Goal: Task Accomplishment & Management: Manage account settings

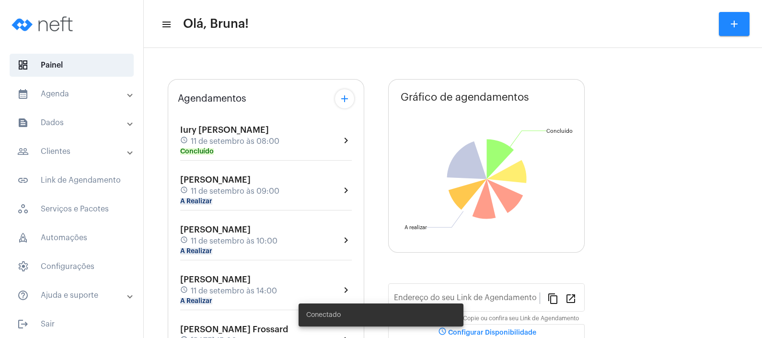
type input "[URL][DOMAIN_NAME]"
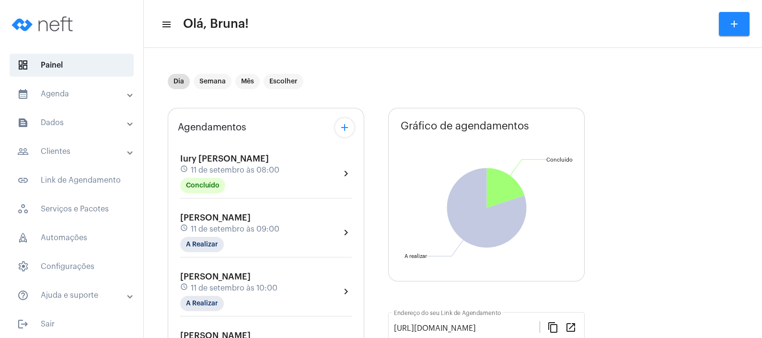
click at [107, 94] on mat-panel-title "calendar_month_outlined Agenda" at bounding box center [72, 94] width 111 height 12
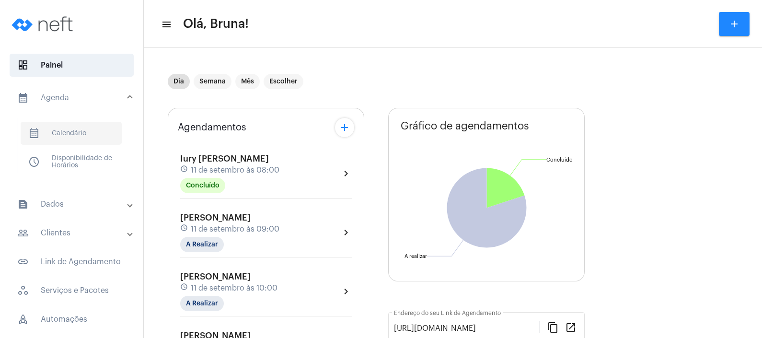
click at [98, 131] on span "calendar_month_outlined Calendário" at bounding box center [71, 133] width 101 height 23
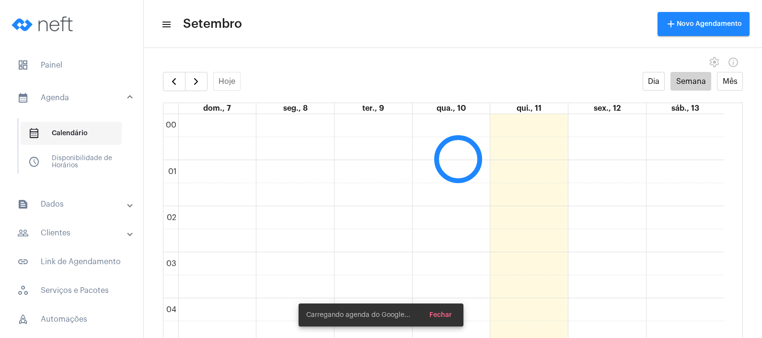
scroll to position [276, 0]
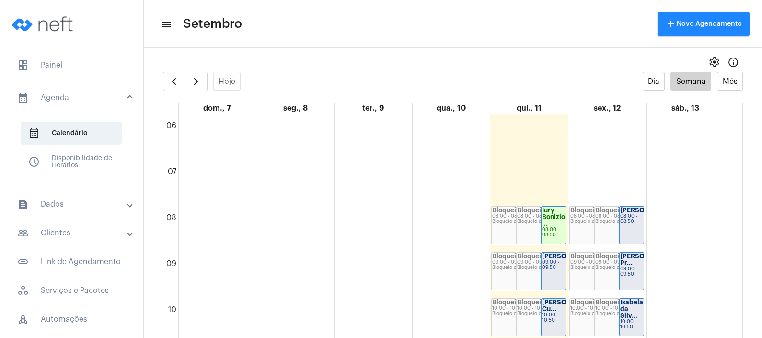
click at [517, 266] on div "Bloqueio 09:00 - 09:50 Bloqueio de agenda" at bounding box center [541, 271] width 49 height 37
click at [533, 276] on div "Bloqueio 09:00 - 09:50 Bloqueio de agenda" at bounding box center [541, 271] width 49 height 37
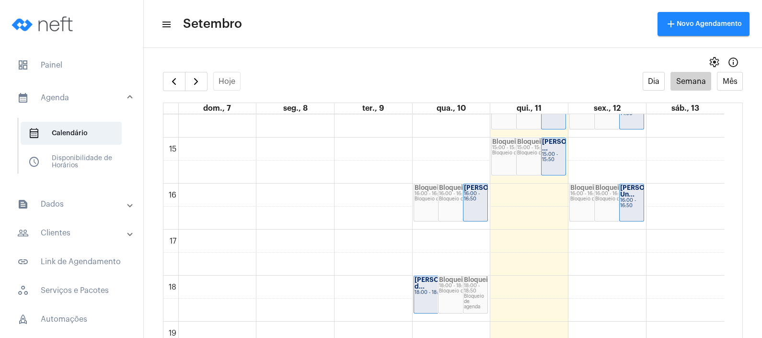
scroll to position [679, 0]
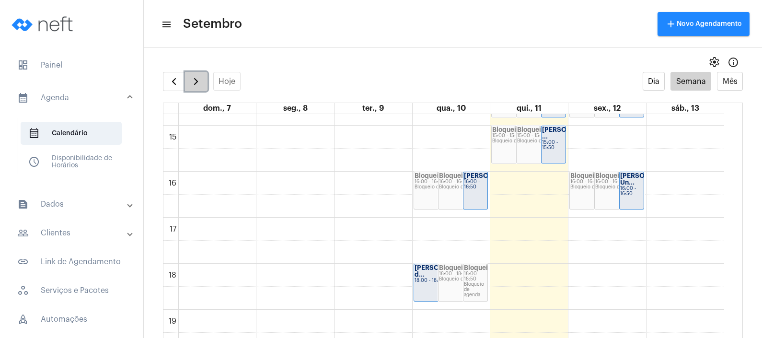
click at [201, 86] on span "button" at bounding box center [196, 82] width 12 height 12
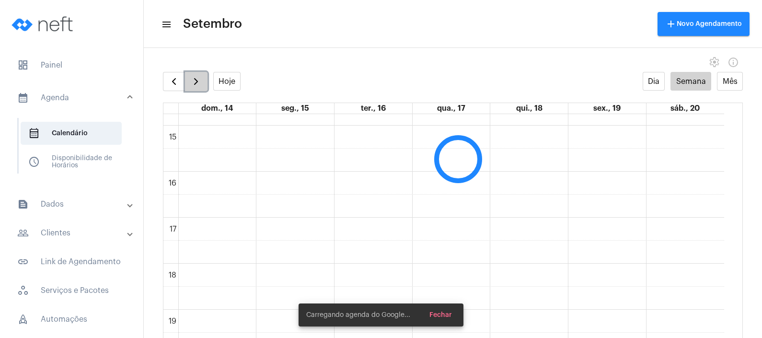
scroll to position [276, 0]
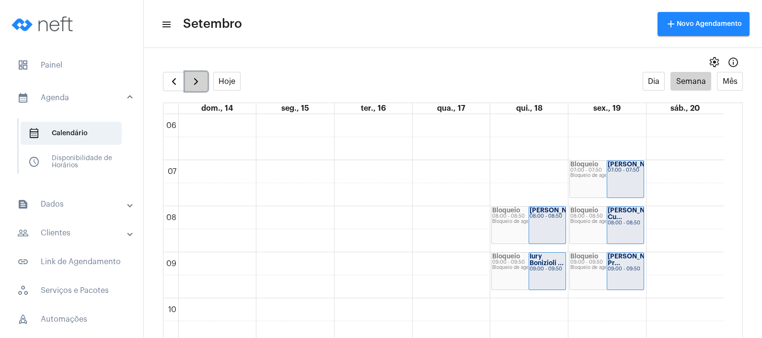
click at [201, 86] on span "button" at bounding box center [196, 82] width 12 height 12
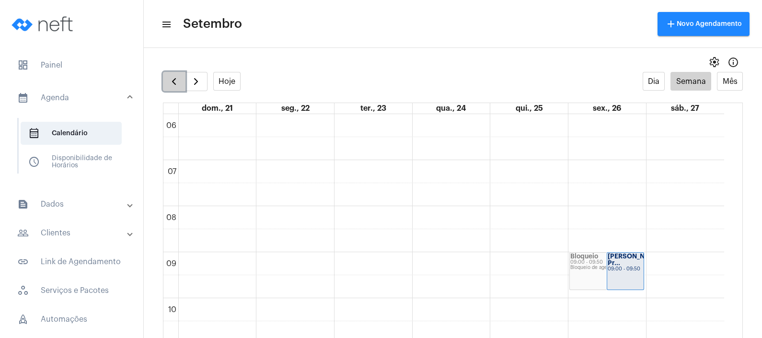
click at [172, 80] on span "button" at bounding box center [174, 82] width 12 height 12
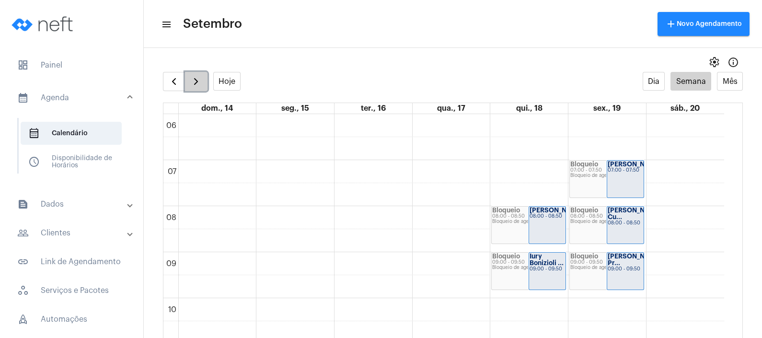
click at [197, 84] on span "button" at bounding box center [196, 82] width 12 height 12
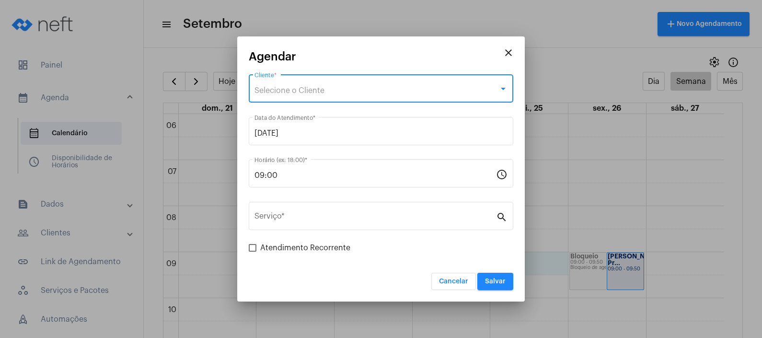
click at [396, 87] on div "Selecione o Cliente" at bounding box center [377, 90] width 245 height 9
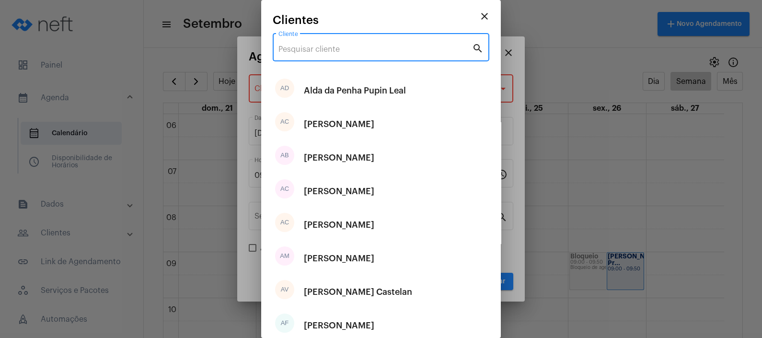
click at [391, 50] on input "Cliente" at bounding box center [376, 49] width 194 height 9
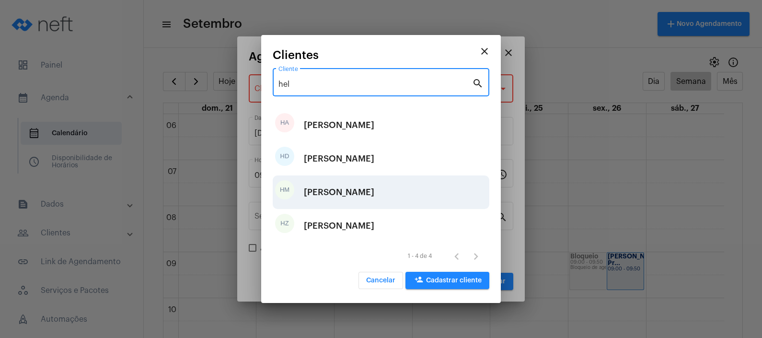
type input "hel"
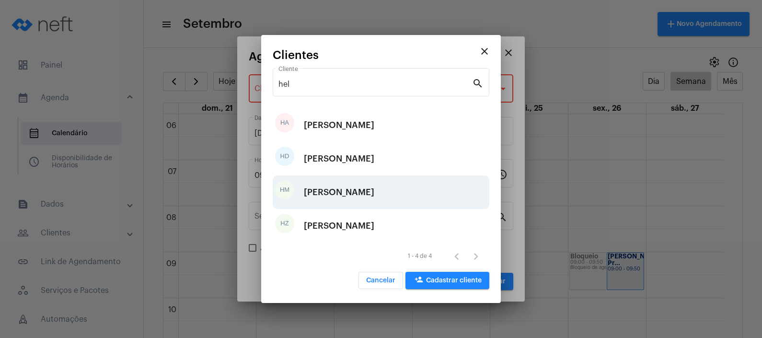
click at [375, 198] on div "[PERSON_NAME]" at bounding box center [339, 192] width 70 height 29
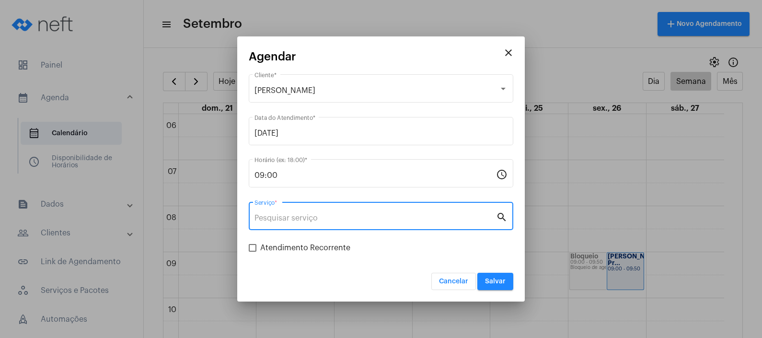
click at [392, 215] on input "Serviço *" at bounding box center [376, 218] width 242 height 9
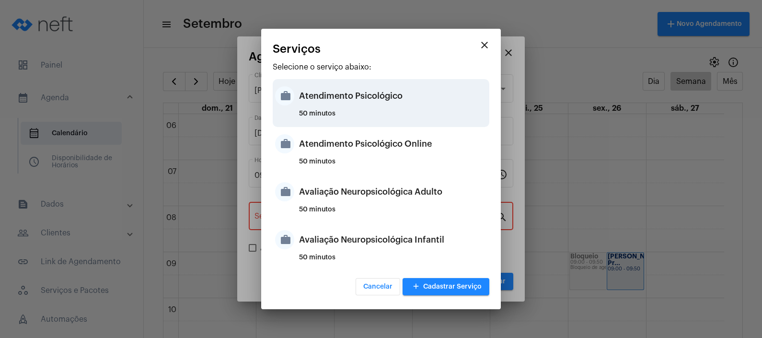
click at [371, 108] on div "Atendimento Psicológico" at bounding box center [393, 96] width 188 height 29
type input "Atendimento Psicológico"
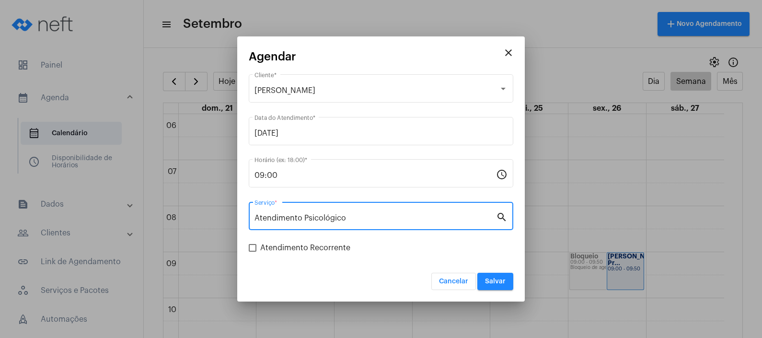
click at [503, 278] on span "Salvar" at bounding box center [495, 281] width 21 height 7
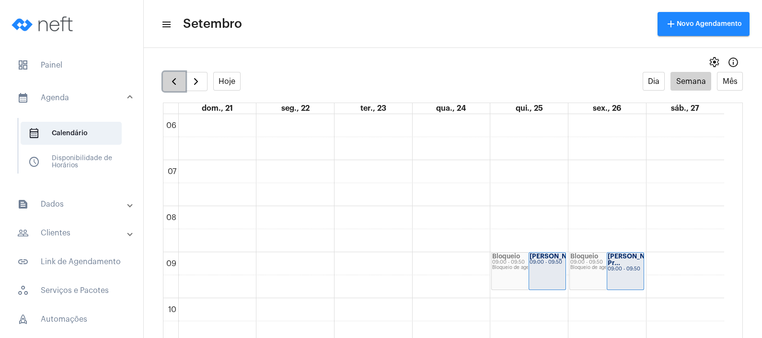
click at [163, 79] on button "button" at bounding box center [174, 81] width 23 height 19
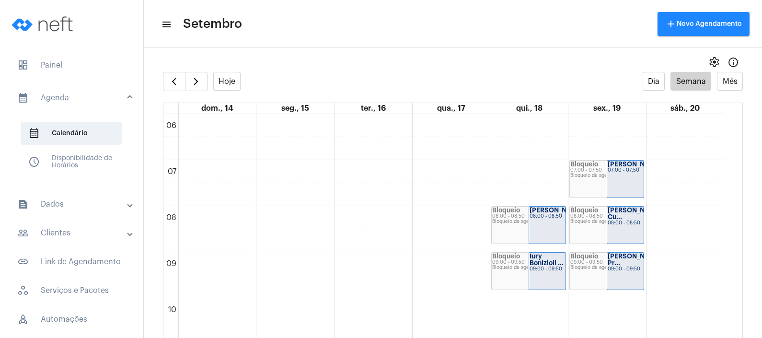
drag, startPoint x: 737, startPoint y: 281, endPoint x: 473, endPoint y: 144, distance: 297.0
click at [473, 144] on full-calendar "Hoje Dia Semana Mês dom., 14 seg., 15 ter., 16 qua., 17 qui., 18 sex., 19 sáb.,…" at bounding box center [453, 214] width 619 height 285
click at [316, 44] on mat-toolbar "menu Setembro add Novo Agendamento" at bounding box center [453, 24] width 619 height 48
click at [180, 75] on button "button" at bounding box center [174, 81] width 23 height 19
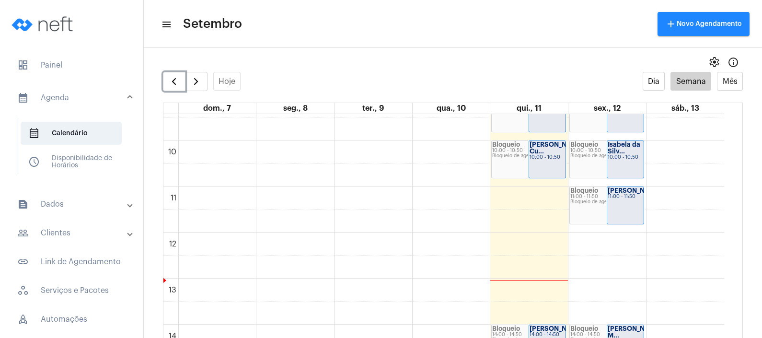
scroll to position [446, 0]
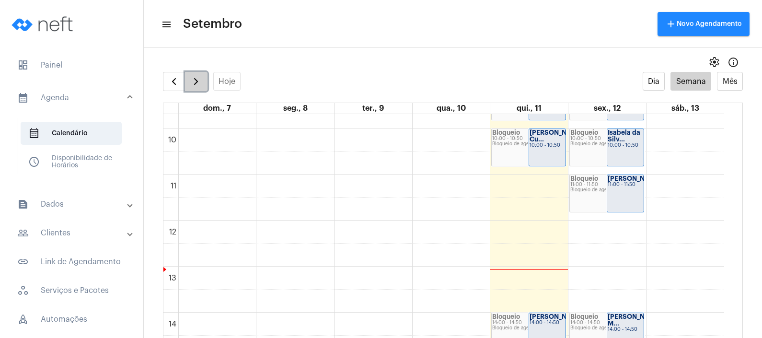
click at [197, 79] on span "button" at bounding box center [196, 82] width 12 height 12
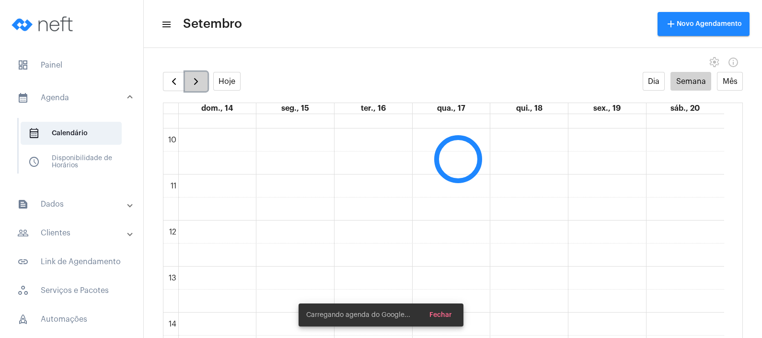
scroll to position [276, 0]
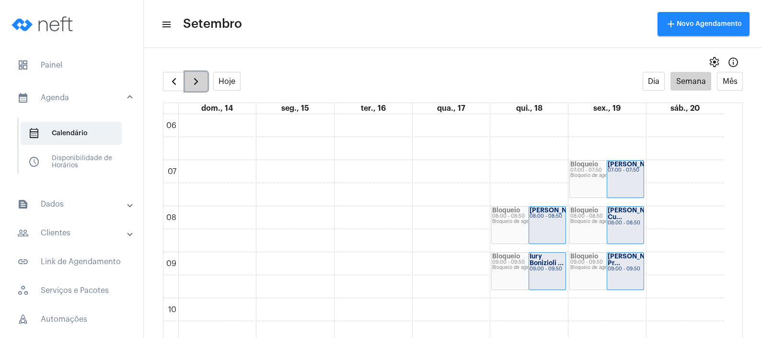
click at [197, 79] on span "button" at bounding box center [196, 82] width 12 height 12
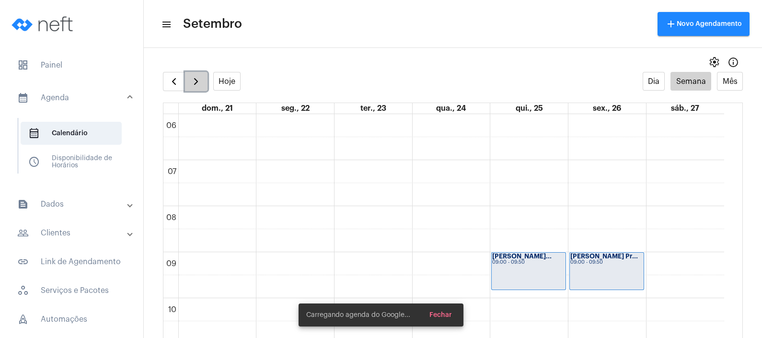
click at [197, 79] on span "button" at bounding box center [196, 82] width 12 height 12
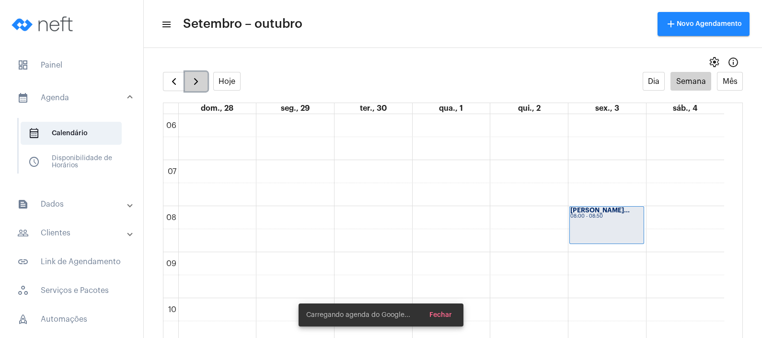
click at [197, 79] on span "button" at bounding box center [196, 82] width 12 height 12
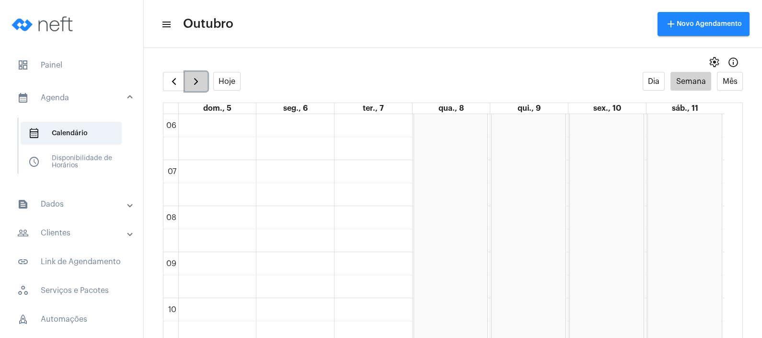
click at [201, 87] on button "button" at bounding box center [196, 81] width 23 height 19
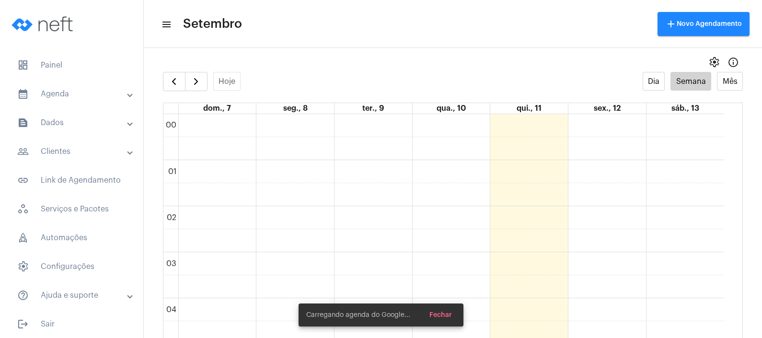
scroll to position [276, 0]
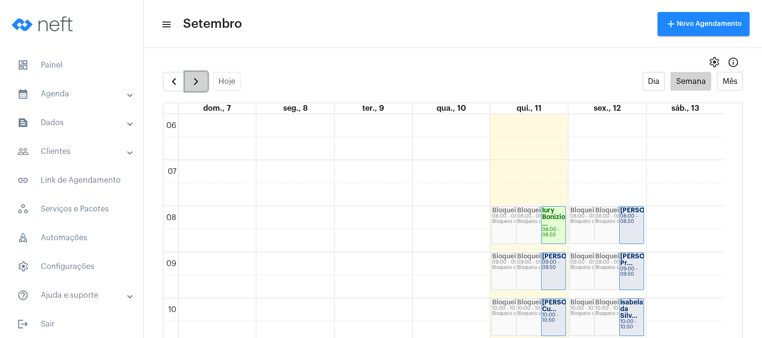
click at [193, 82] on span "button" at bounding box center [196, 82] width 12 height 12
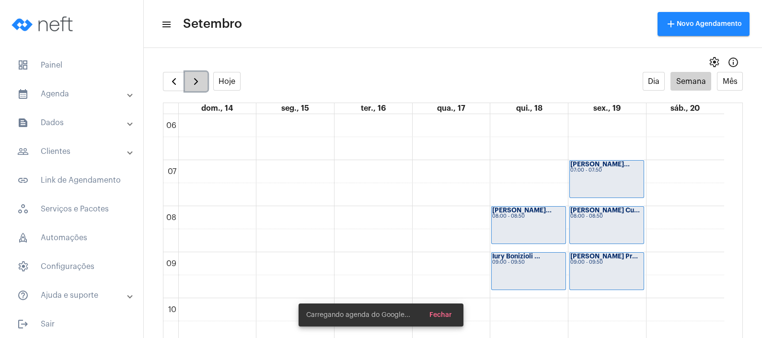
click at [193, 82] on span "button" at bounding box center [196, 82] width 12 height 12
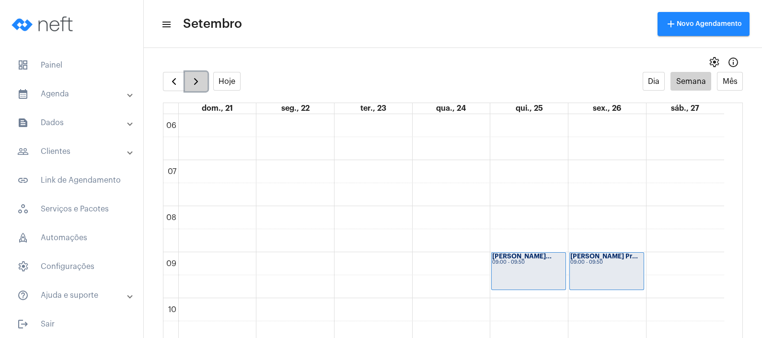
click at [193, 82] on span "button" at bounding box center [196, 82] width 12 height 12
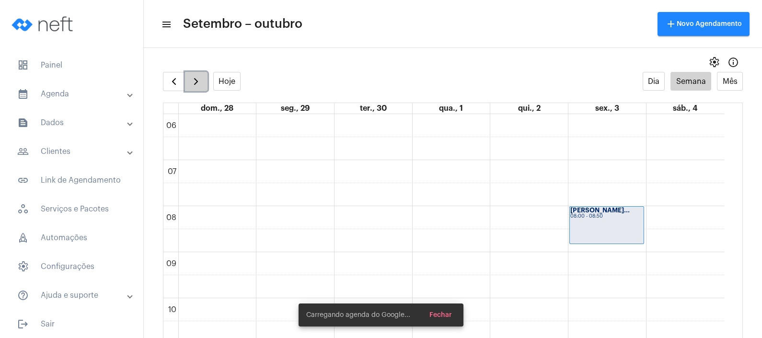
click at [193, 82] on span "button" at bounding box center [196, 82] width 12 height 12
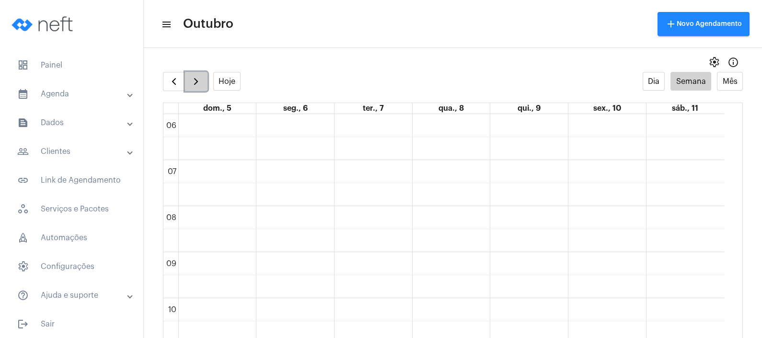
click at [193, 82] on span "button" at bounding box center [196, 82] width 12 height 12
click at [169, 80] on span "button" at bounding box center [174, 82] width 12 height 12
click at [195, 80] on span "button" at bounding box center [196, 82] width 12 height 12
click at [171, 81] on span "button" at bounding box center [174, 82] width 12 height 12
click at [193, 80] on span "button" at bounding box center [196, 82] width 12 height 12
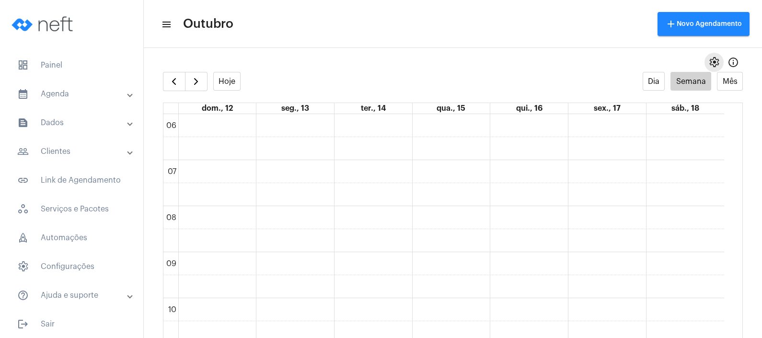
click at [705, 65] on button "settings" at bounding box center [714, 62] width 19 height 19
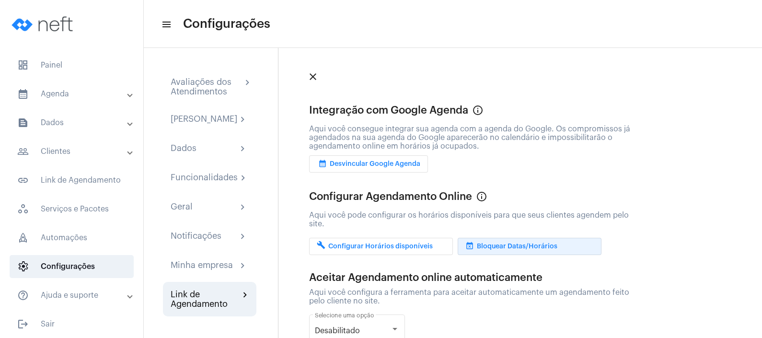
click at [489, 247] on span "event_busy Bloquear Datas/Horários" at bounding box center [512, 246] width 92 height 7
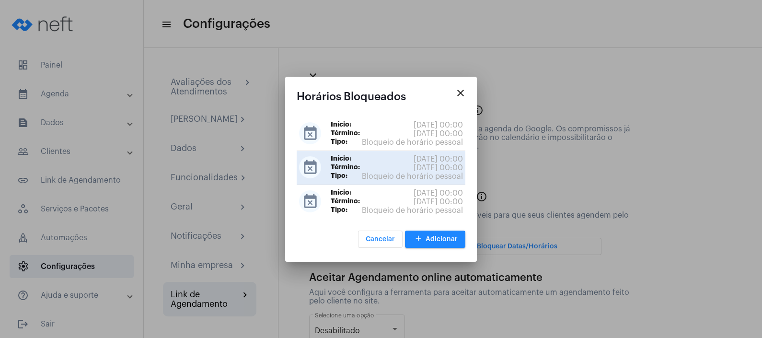
click at [441, 177] on span "Bloqueio de horário pessoal" at bounding box center [412, 176] width 101 height 9
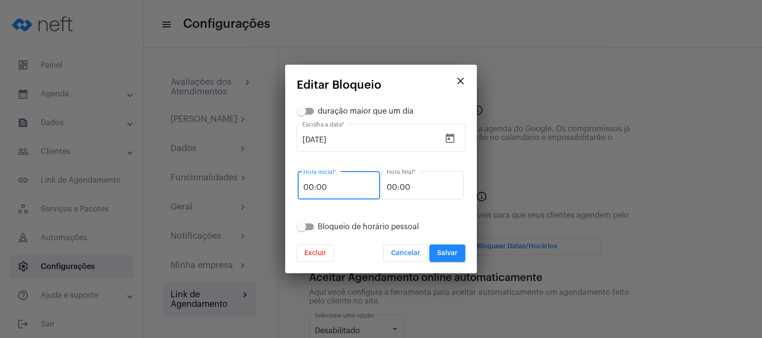
click at [352, 185] on input "00:00" at bounding box center [339, 187] width 71 height 9
type input "0"
type input "07:00"
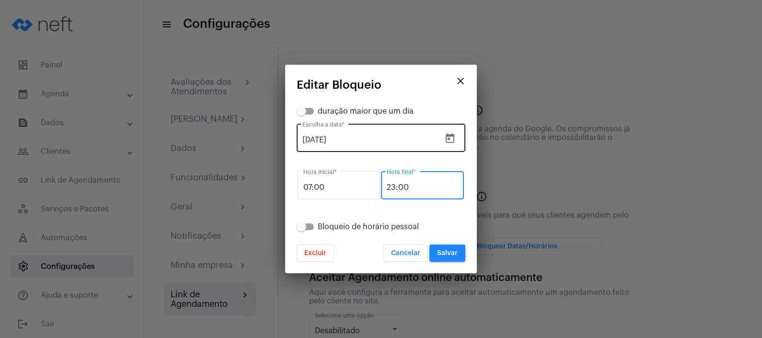
type input "23:00"
click at [457, 135] on button "Open calendar" at bounding box center [450, 138] width 19 height 19
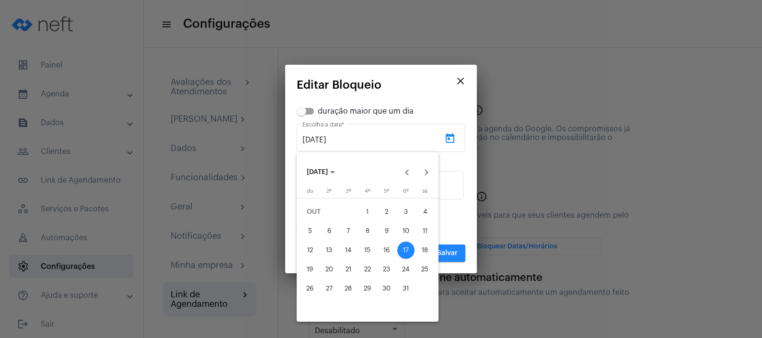
click at [461, 164] on div at bounding box center [381, 169] width 762 height 338
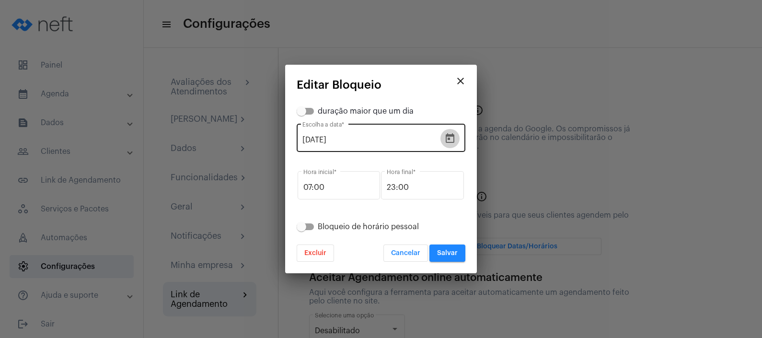
click at [456, 139] on icon "Open calendar" at bounding box center [451, 139] width 12 height 12
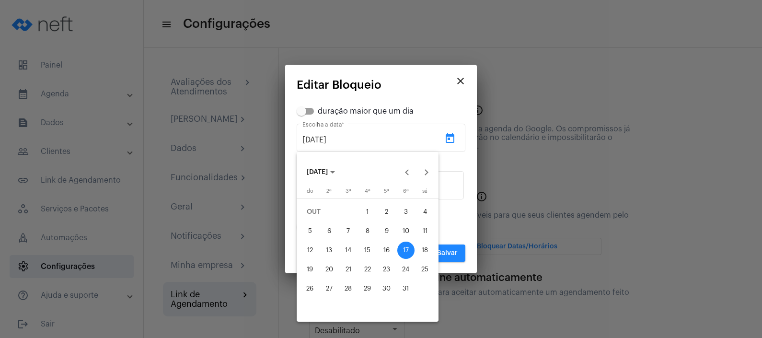
click at [313, 109] on div at bounding box center [381, 169] width 762 height 338
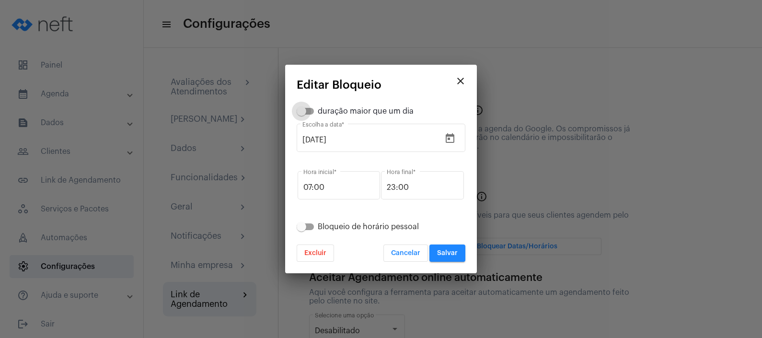
click at [313, 109] on span at bounding box center [305, 111] width 17 height 7
click at [302, 115] on input "duração maior que um dia" at bounding box center [301, 115] width 0 height 0
checkbox input "true"
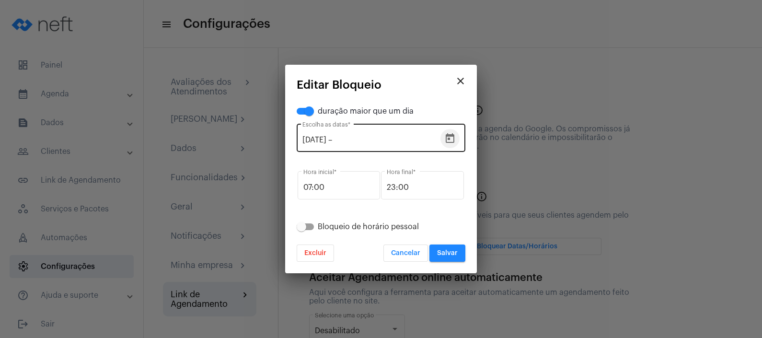
click at [451, 138] on icon "Open calendar" at bounding box center [451, 139] width 12 height 12
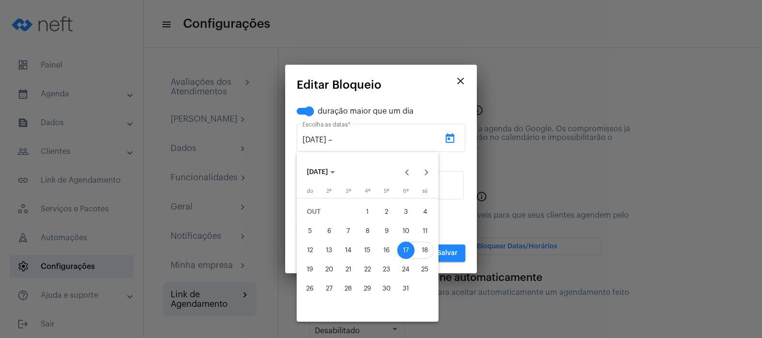
click at [423, 249] on div "18" at bounding box center [425, 250] width 17 height 17
type input "[DATE]"
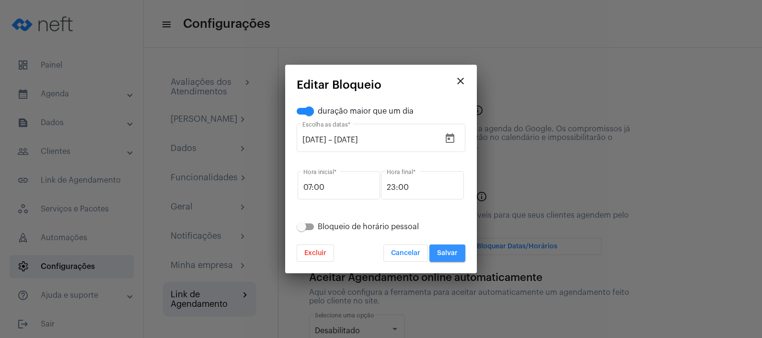
click at [446, 252] on span "Salvar" at bounding box center [447, 253] width 21 height 7
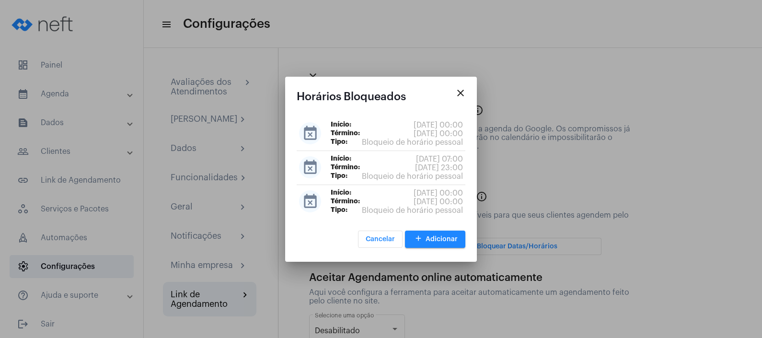
click at [433, 240] on span "add Adicionar" at bounding box center [435, 239] width 45 height 7
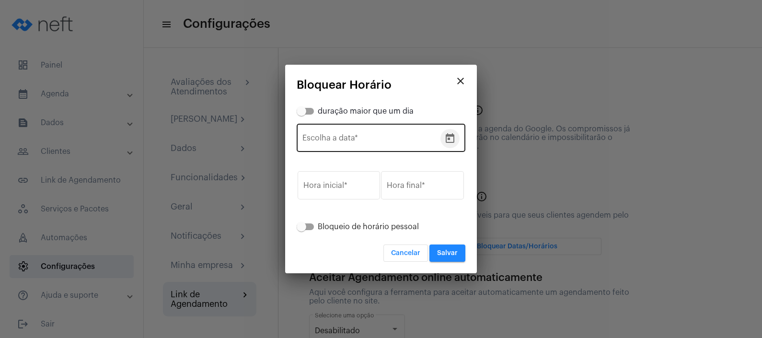
click at [452, 143] on icon "Open calendar" at bounding box center [451, 139] width 12 height 12
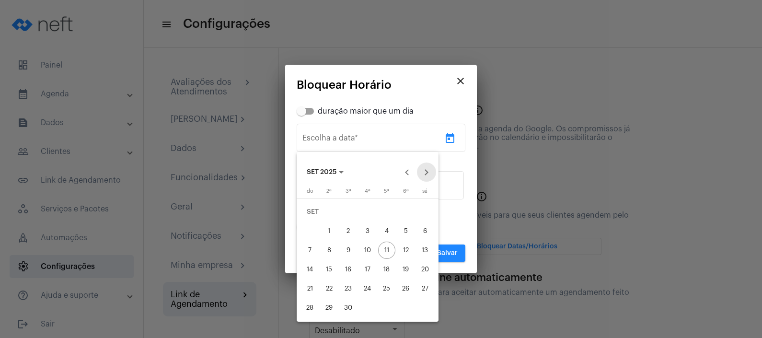
click at [427, 174] on button "Next month" at bounding box center [426, 172] width 19 height 19
click at [386, 253] on div "16" at bounding box center [386, 250] width 17 height 17
type input "[DATE]"
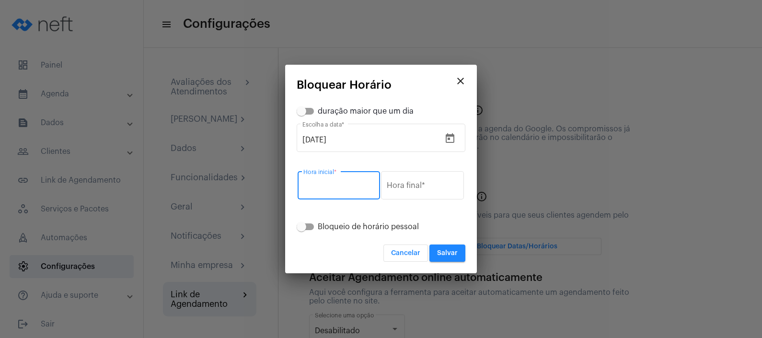
click at [362, 190] on input "Hora inicial *" at bounding box center [339, 187] width 71 height 9
type input "12:00"
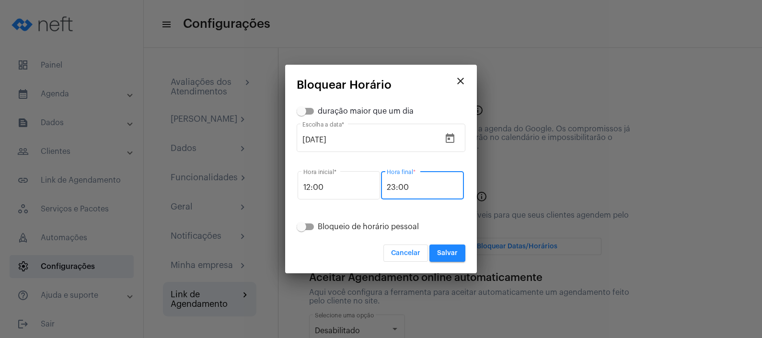
type input "23:00"
click at [454, 256] on span "Salvar" at bounding box center [447, 253] width 21 height 7
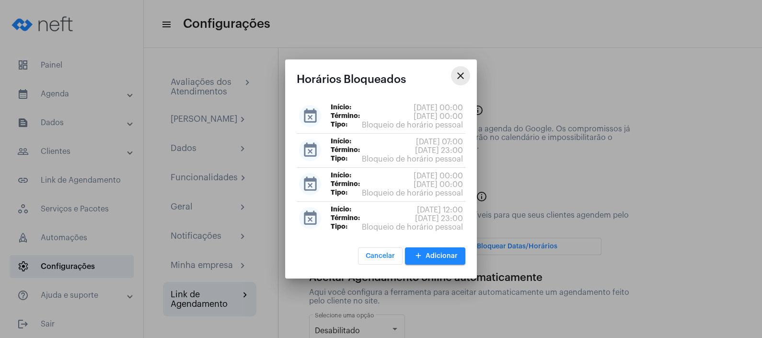
click at [458, 75] on mat-icon "close" at bounding box center [461, 76] width 12 height 12
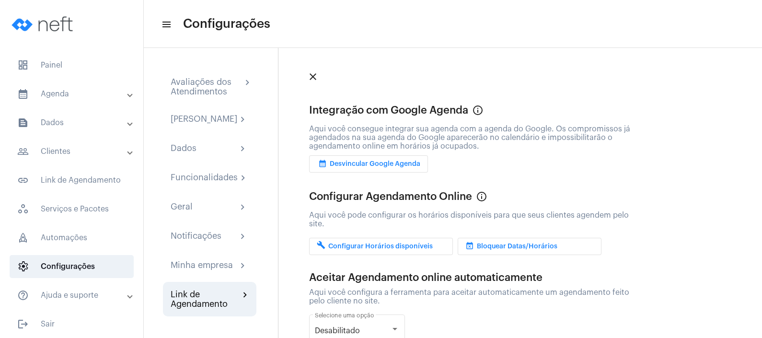
click at [67, 105] on mat-expansion-panel-header "calendar_month_outlined Agenda" at bounding box center [75, 93] width 138 height 23
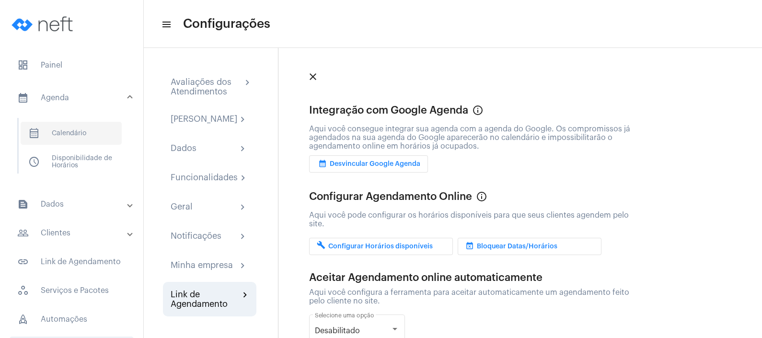
click at [67, 130] on span "calendar_month_outlined Calendário" at bounding box center [71, 133] width 101 height 23
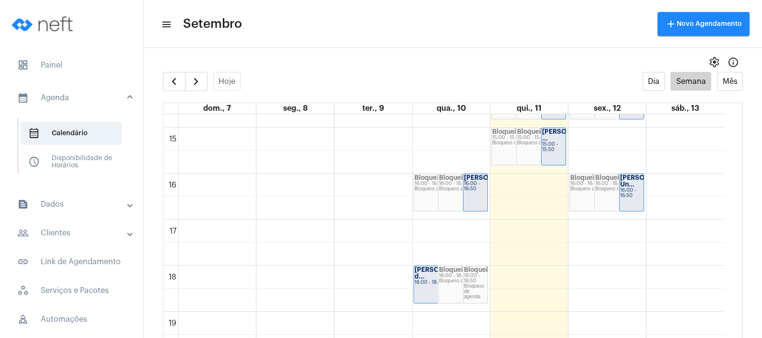
scroll to position [686, 0]
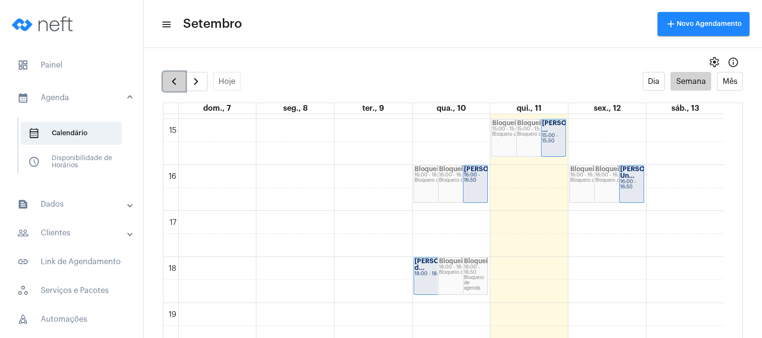
click at [173, 77] on span "button" at bounding box center [174, 82] width 12 height 12
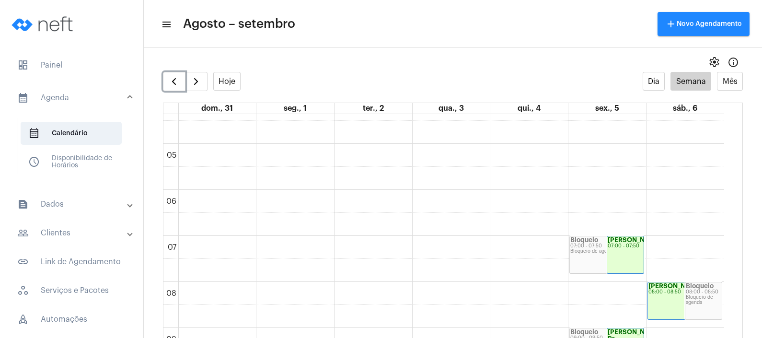
scroll to position [199, 0]
click at [197, 77] on span "button" at bounding box center [196, 82] width 12 height 12
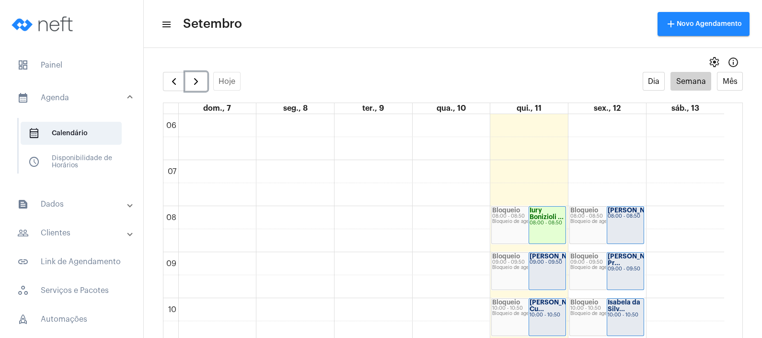
click at [524, 261] on div "09:00 - 09:50" at bounding box center [528, 262] width 73 height 5
click at [539, 259] on strong "[PERSON_NAME]..." at bounding box center [559, 256] width 59 height 6
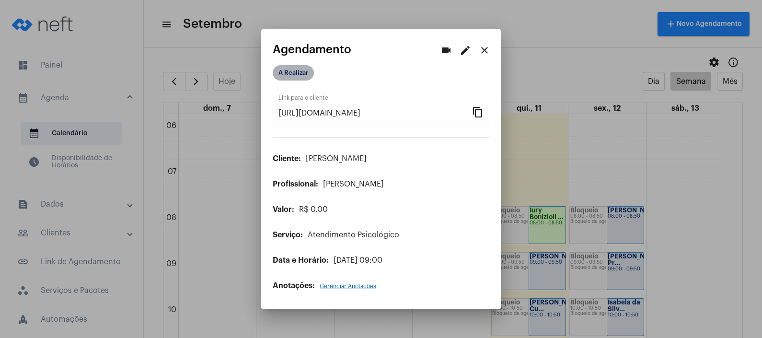
click at [293, 70] on mat-chip "A Realizar" at bounding box center [293, 72] width 41 height 15
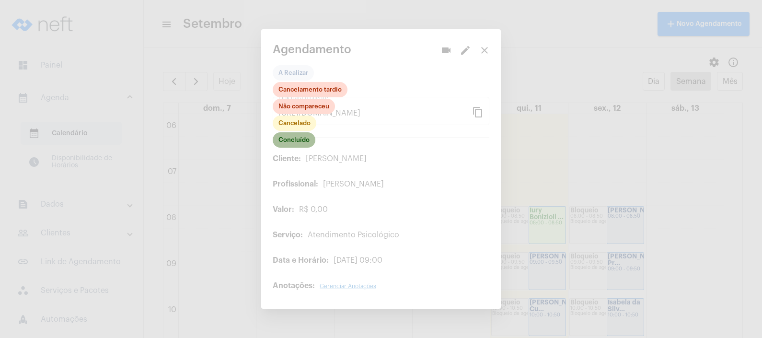
click at [292, 145] on mat-chip "Concluído" at bounding box center [294, 139] width 43 height 15
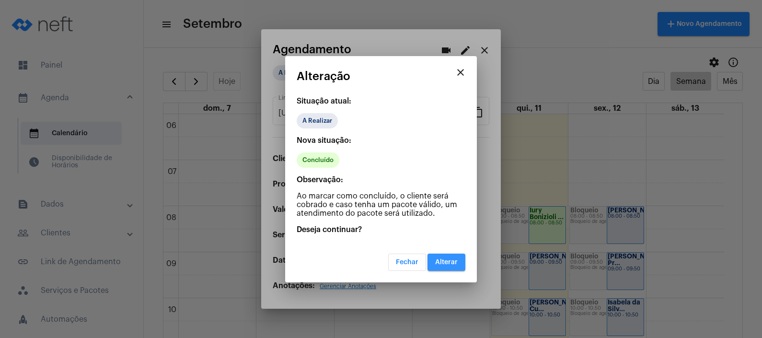
click at [444, 259] on span "Alterar" at bounding box center [446, 262] width 23 height 7
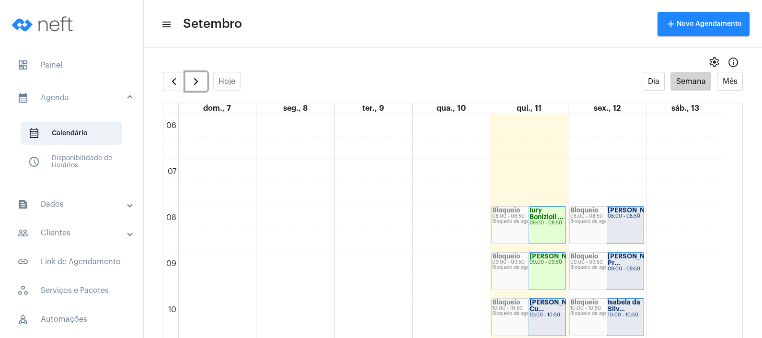
click at [533, 318] on div "[PERSON_NAME] Cu... 10:00 - 10:50" at bounding box center [547, 317] width 36 height 37
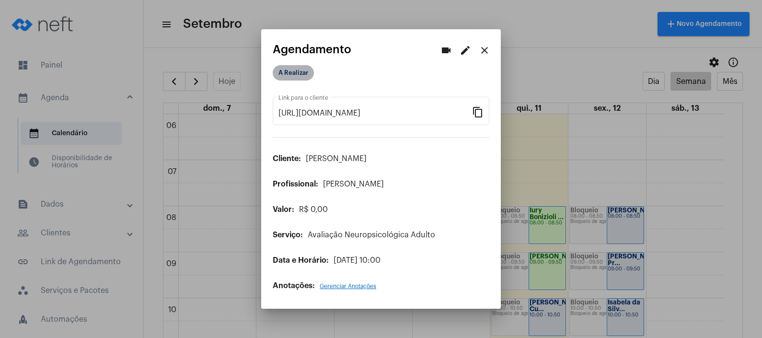
click at [312, 72] on mat-chip "A Realizar" at bounding box center [293, 72] width 41 height 15
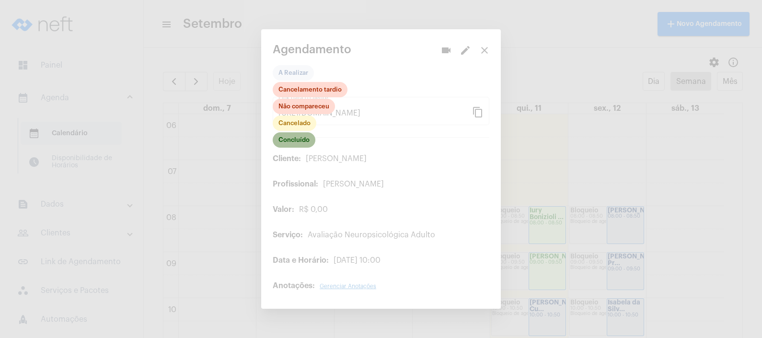
click at [298, 142] on mat-chip "Concluído" at bounding box center [294, 139] width 43 height 15
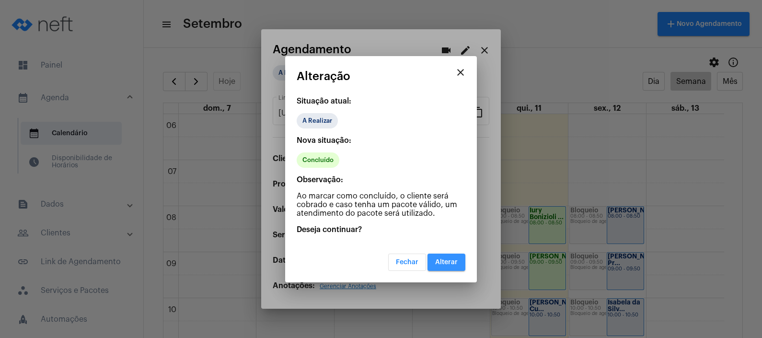
click at [445, 255] on button "Alterar" at bounding box center [447, 262] width 38 height 17
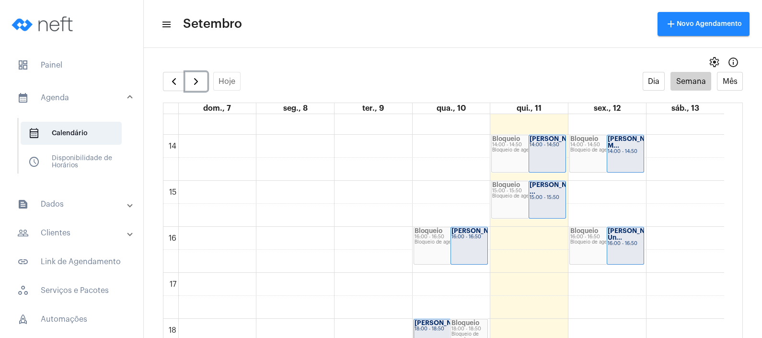
scroll to position [632, 0]
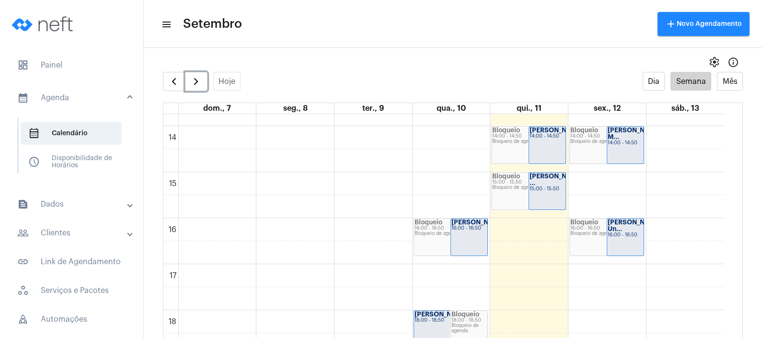
click at [448, 244] on div "Bloqueio 16:00 - 16:50 Bloqueio de agenda" at bounding box center [451, 237] width 74 height 37
click at [480, 240] on div "[PERSON_NAME]... 16:00 - 16:50" at bounding box center [469, 237] width 36 height 37
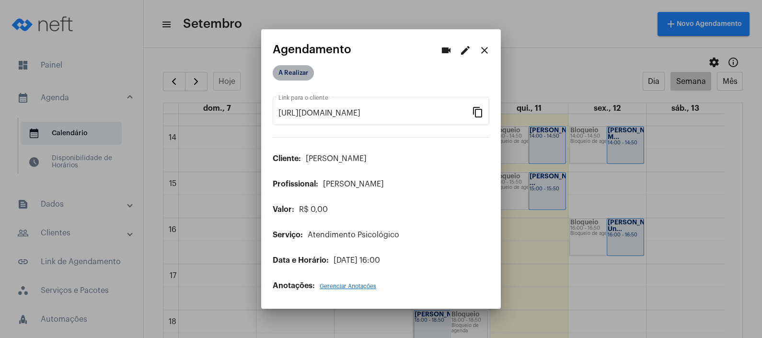
click at [298, 75] on mat-chip "A Realizar" at bounding box center [293, 72] width 41 height 15
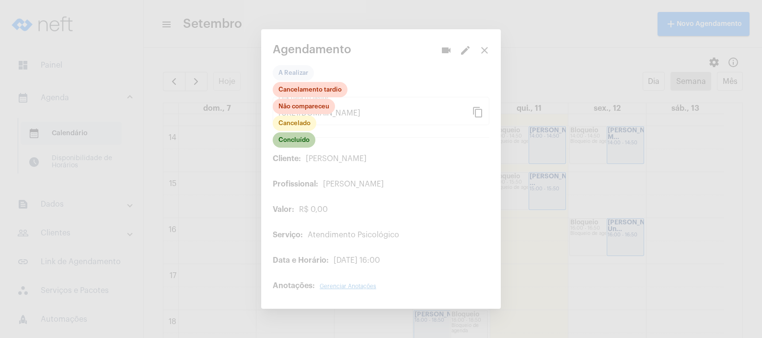
click at [297, 140] on mat-chip "Concluído" at bounding box center [294, 139] width 43 height 15
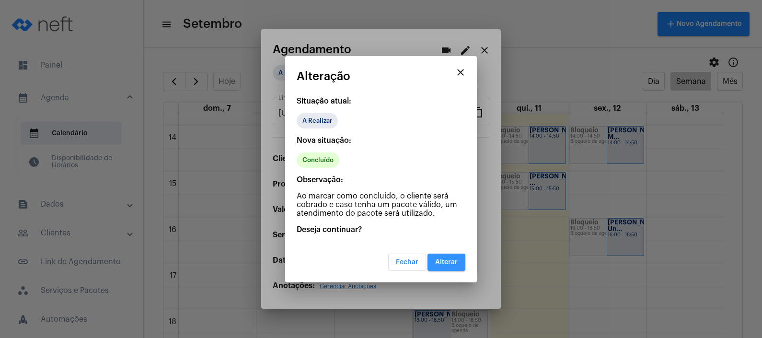
click at [450, 260] on span "Alterar" at bounding box center [446, 262] width 23 height 7
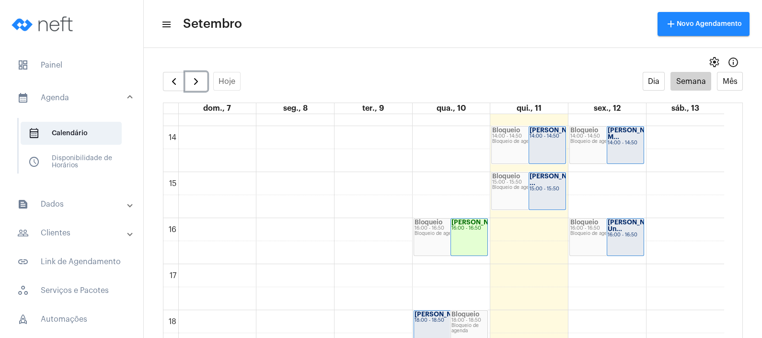
click at [434, 327] on div "[PERSON_NAME] d... 18:00 - 18:50" at bounding box center [451, 329] width 74 height 37
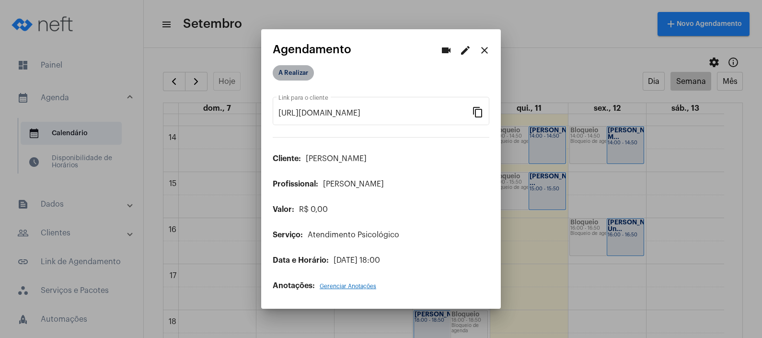
click at [300, 74] on mat-chip "A Realizar" at bounding box center [293, 72] width 41 height 15
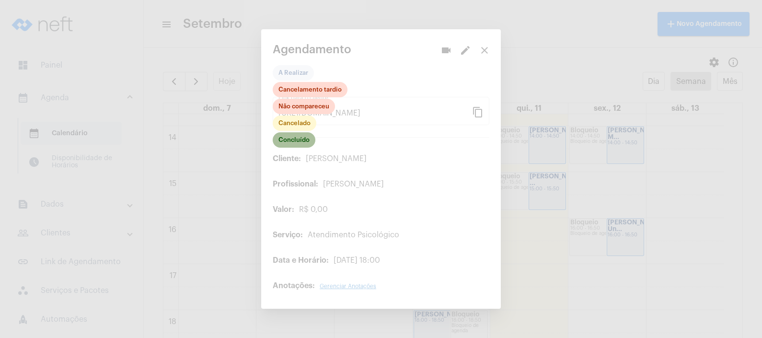
click at [293, 143] on mat-chip "Concluído" at bounding box center [294, 139] width 43 height 15
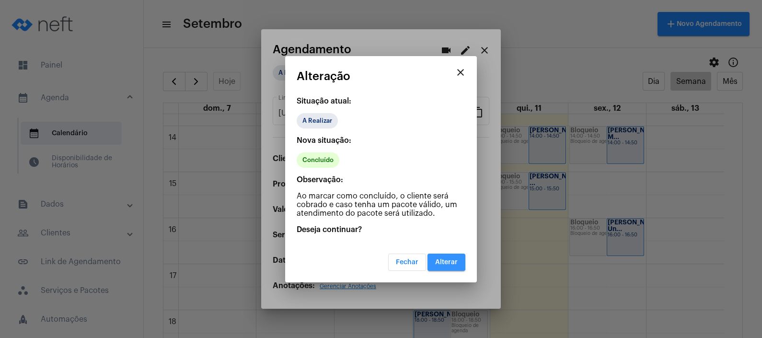
click at [443, 261] on span "Alterar" at bounding box center [446, 262] width 23 height 7
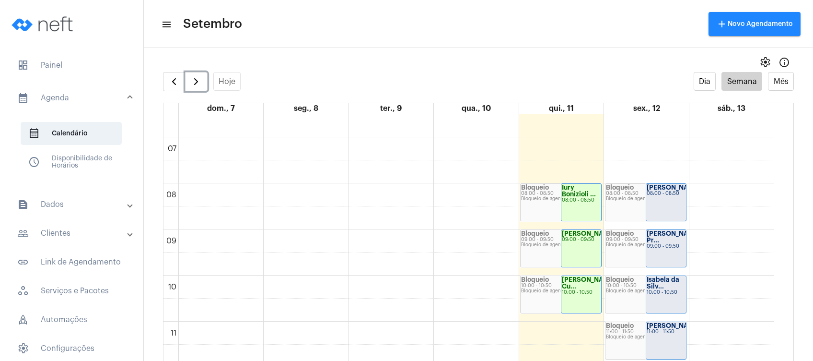
scroll to position [257, 0]
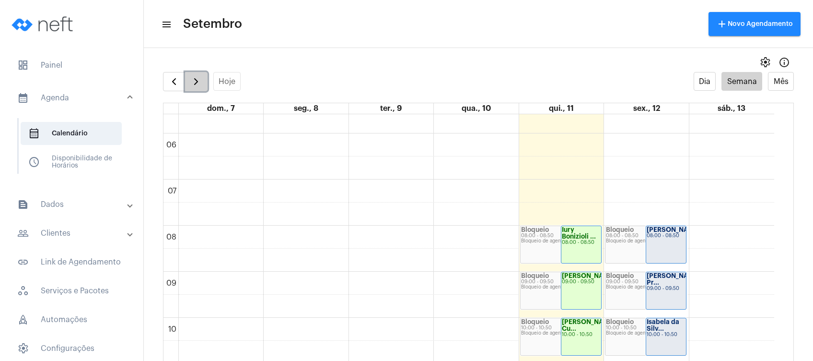
click at [199, 80] on span "button" at bounding box center [196, 82] width 12 height 12
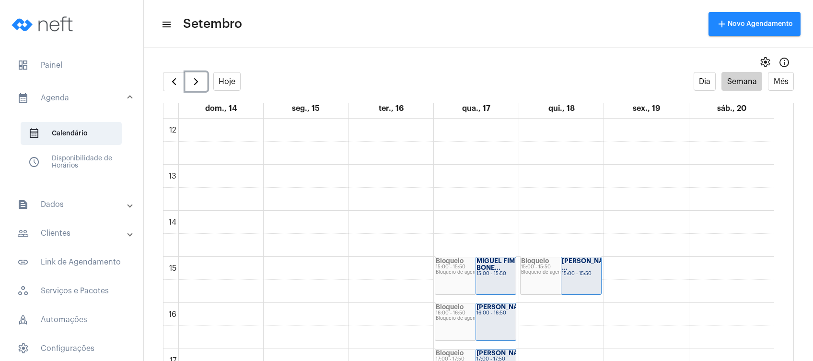
scroll to position [544, 0]
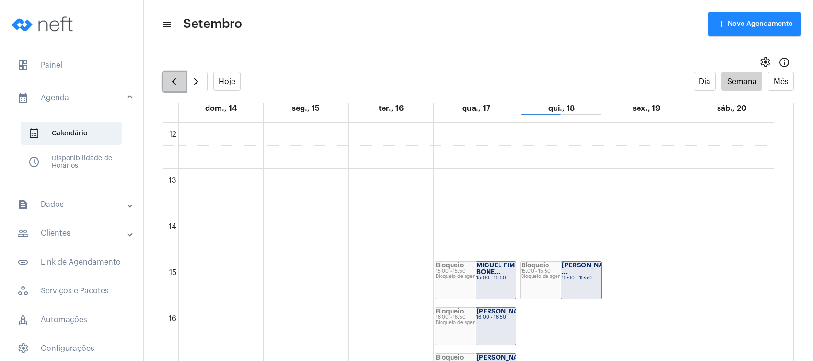
click at [178, 81] on span "button" at bounding box center [174, 82] width 12 height 12
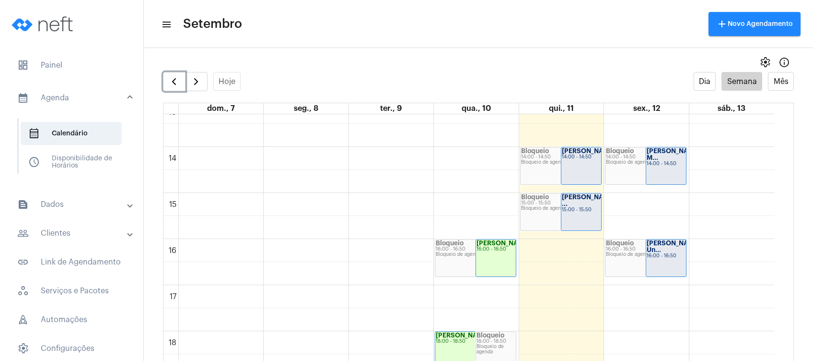
scroll to position [618, 0]
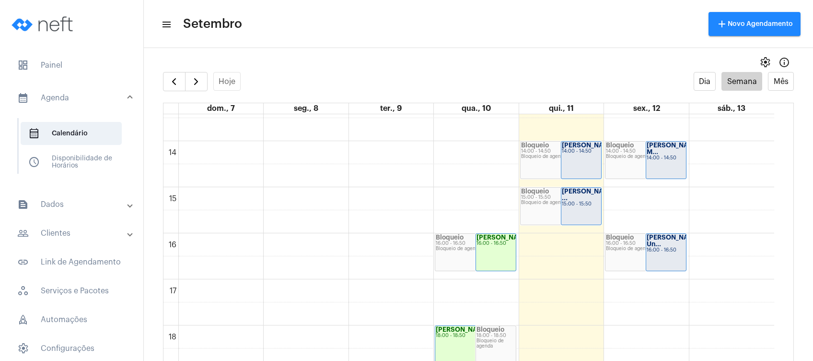
click at [50, 229] on mat-panel-title "people_outline Clientes" at bounding box center [72, 233] width 111 height 12
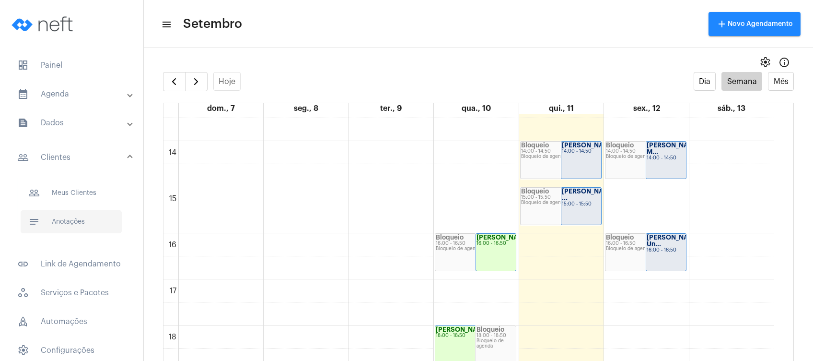
click at [69, 225] on span "notes Anotações" at bounding box center [71, 221] width 101 height 23
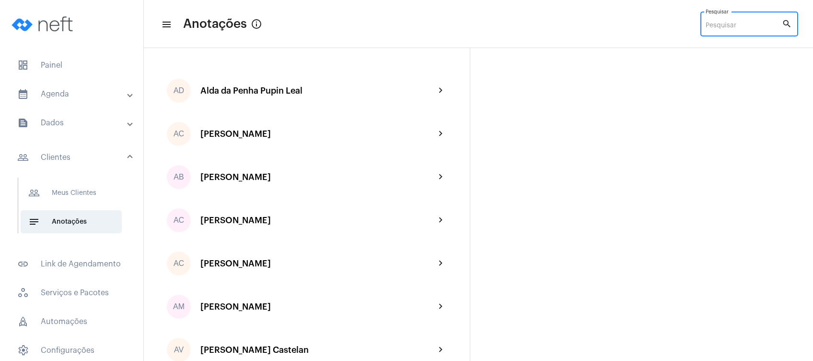
click at [727, 23] on input "Pesquisar" at bounding box center [744, 26] width 76 height 8
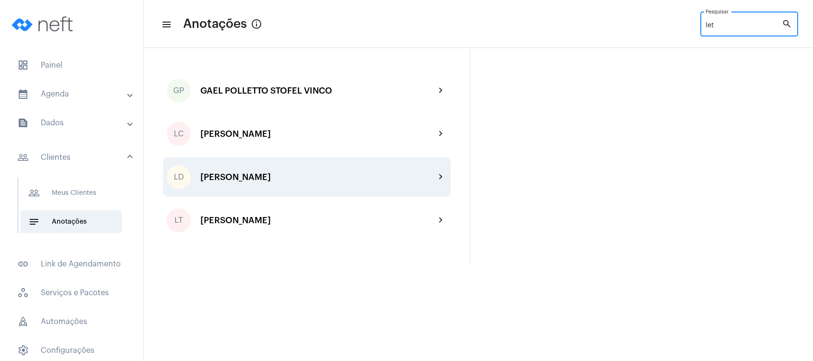
type input "let"
click at [282, 178] on div "[PERSON_NAME]" at bounding box center [317, 177] width 235 height 10
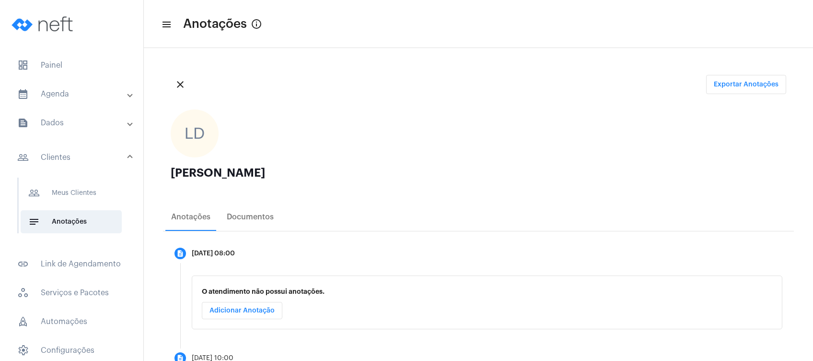
click at [431, 181] on div "[PERSON_NAME]" at bounding box center [479, 178] width 616 height 23
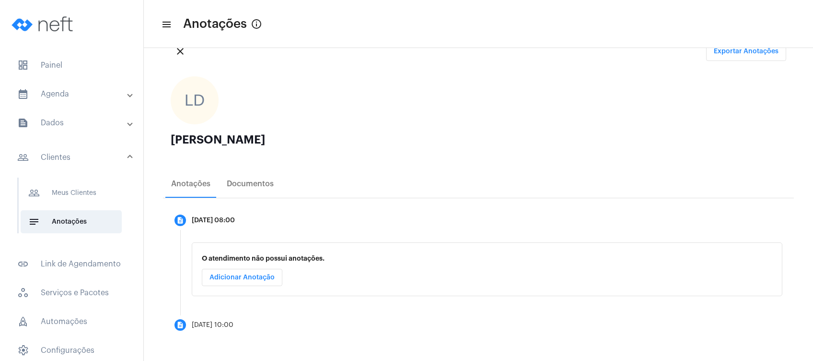
scroll to position [34, 0]
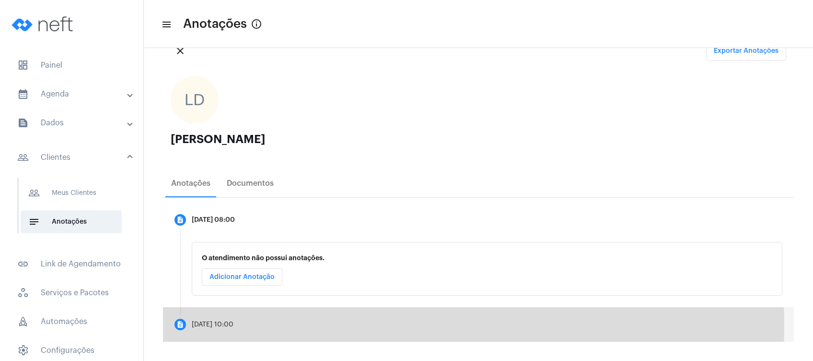
click at [297, 326] on mat-step-header "description [DATE] 10:00" at bounding box center [478, 324] width 631 height 35
